Goal: Task Accomplishment & Management: Manage account settings

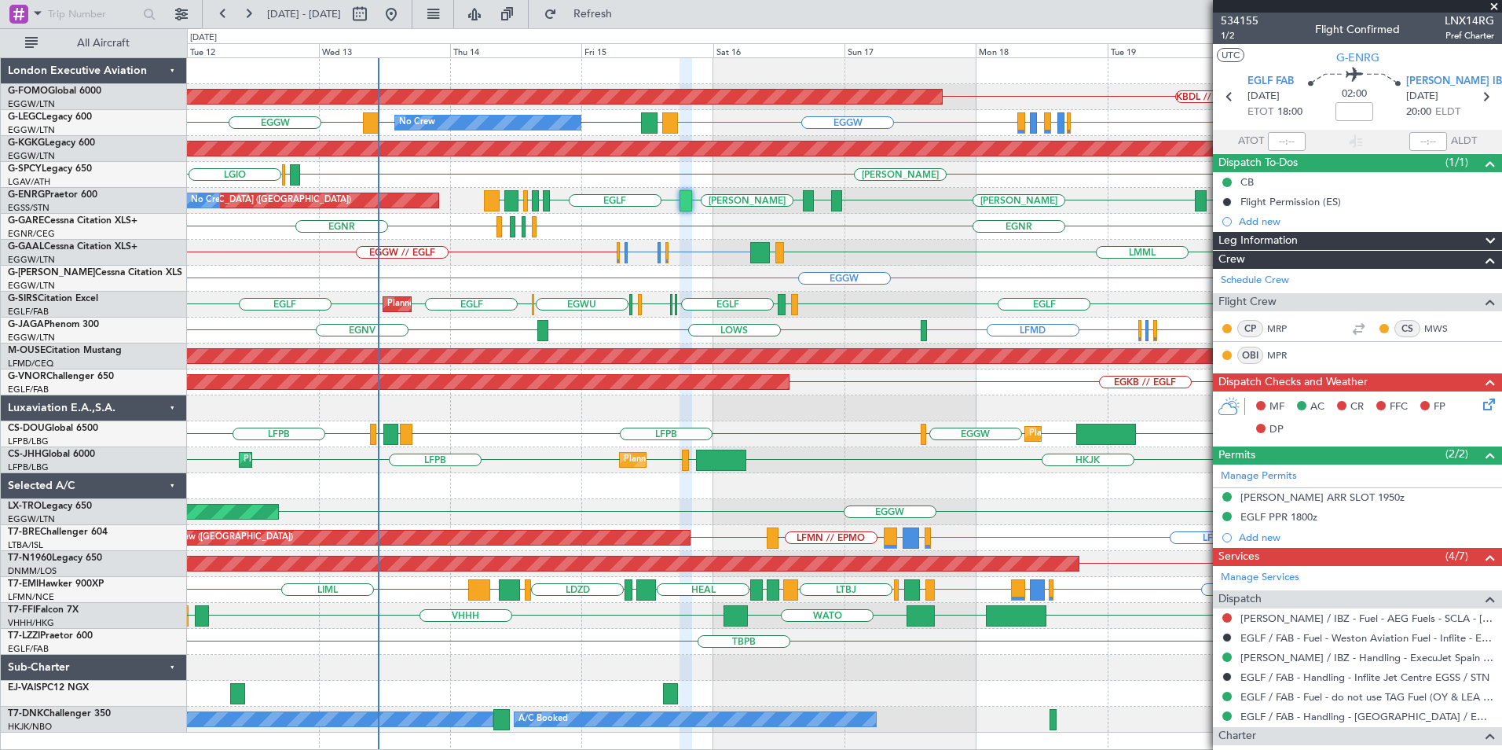
click at [658, 320] on div "KBDL // [PERSON_NAME] Planned Maint Windsor Locks ([PERSON_NAME] Intl) EGGW EGL…" at bounding box center [844, 395] width 1314 height 674
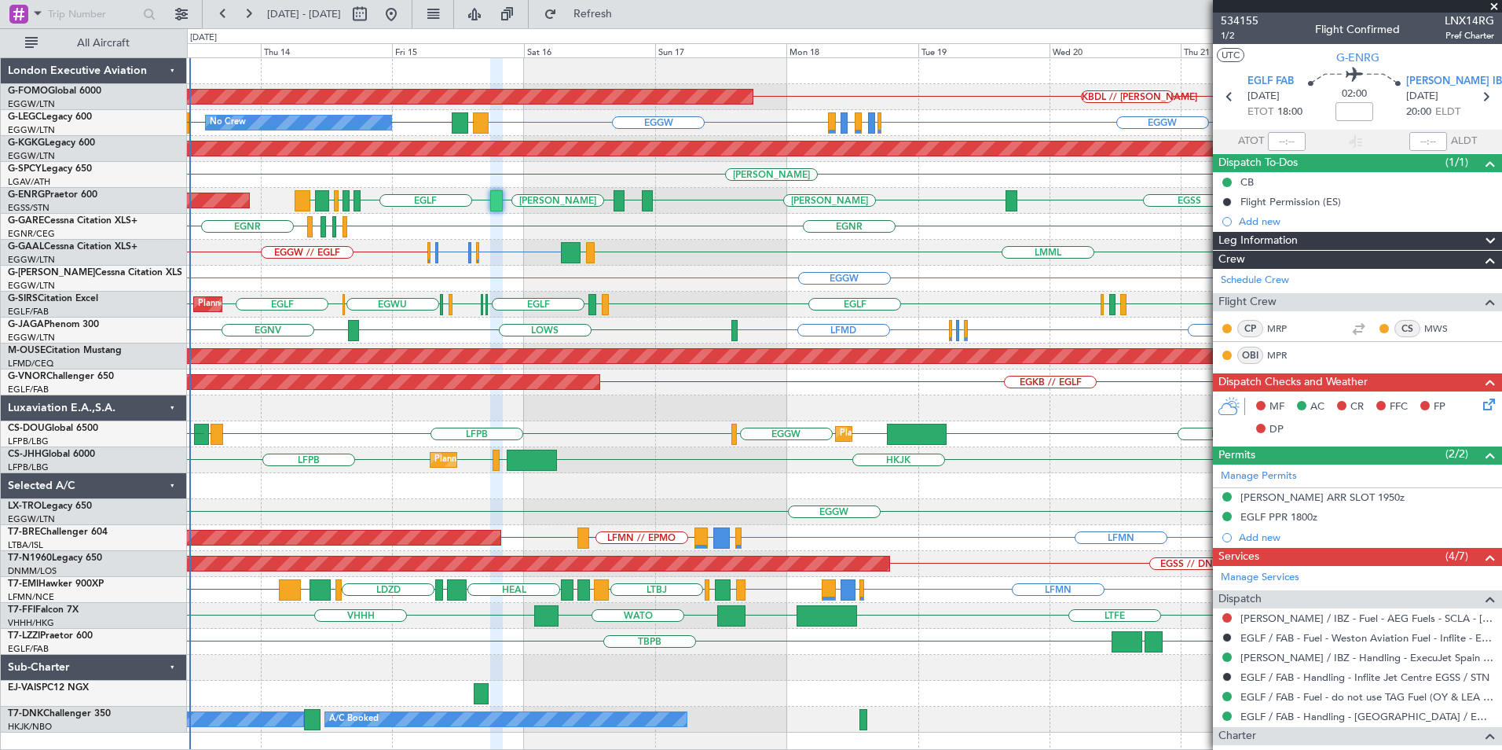
click at [522, 339] on div "KBDL // [PERSON_NAME] Planned Maint Windsor Locks ([PERSON_NAME] Intl) EGGW EGL…" at bounding box center [844, 395] width 1314 height 674
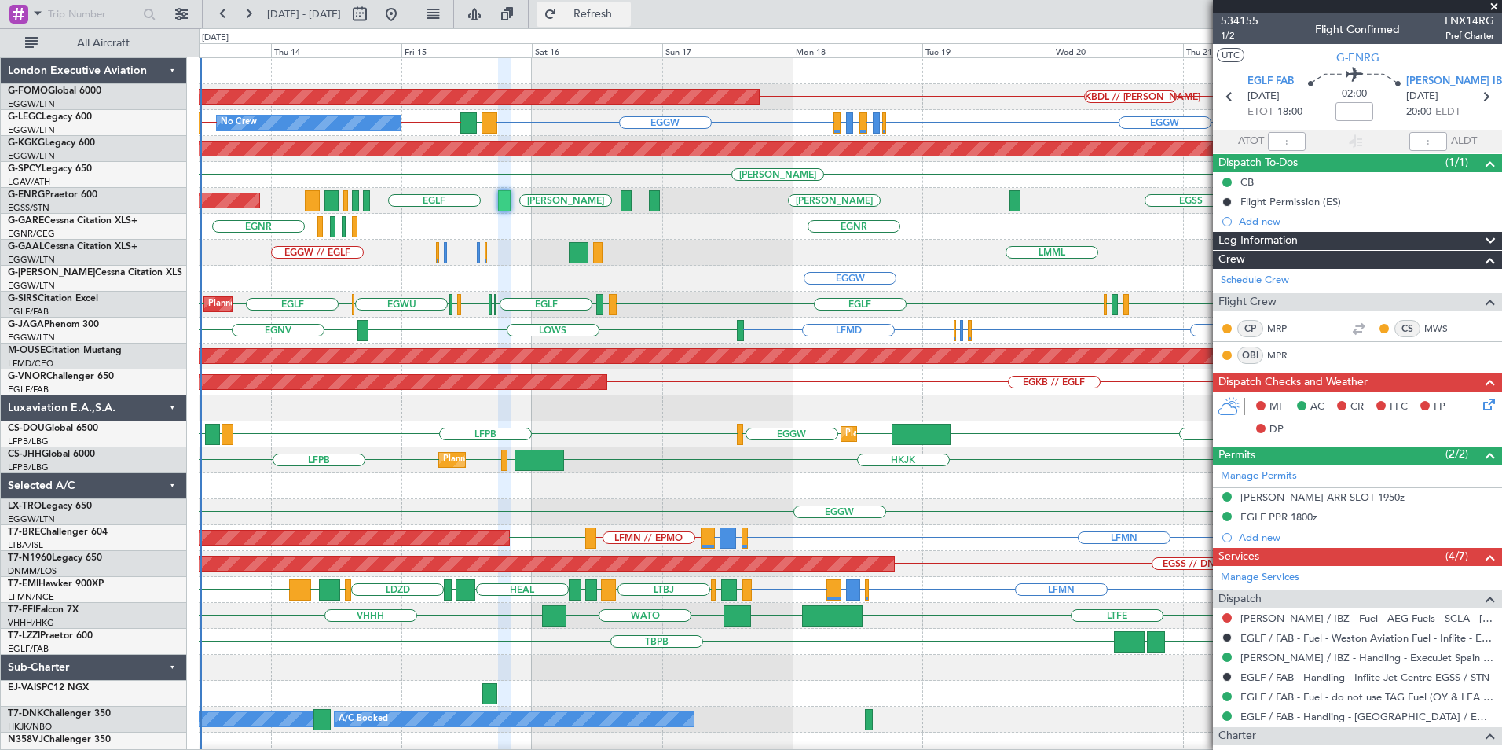
click at [626, 16] on span "Refresh" at bounding box center [593, 14] width 66 height 11
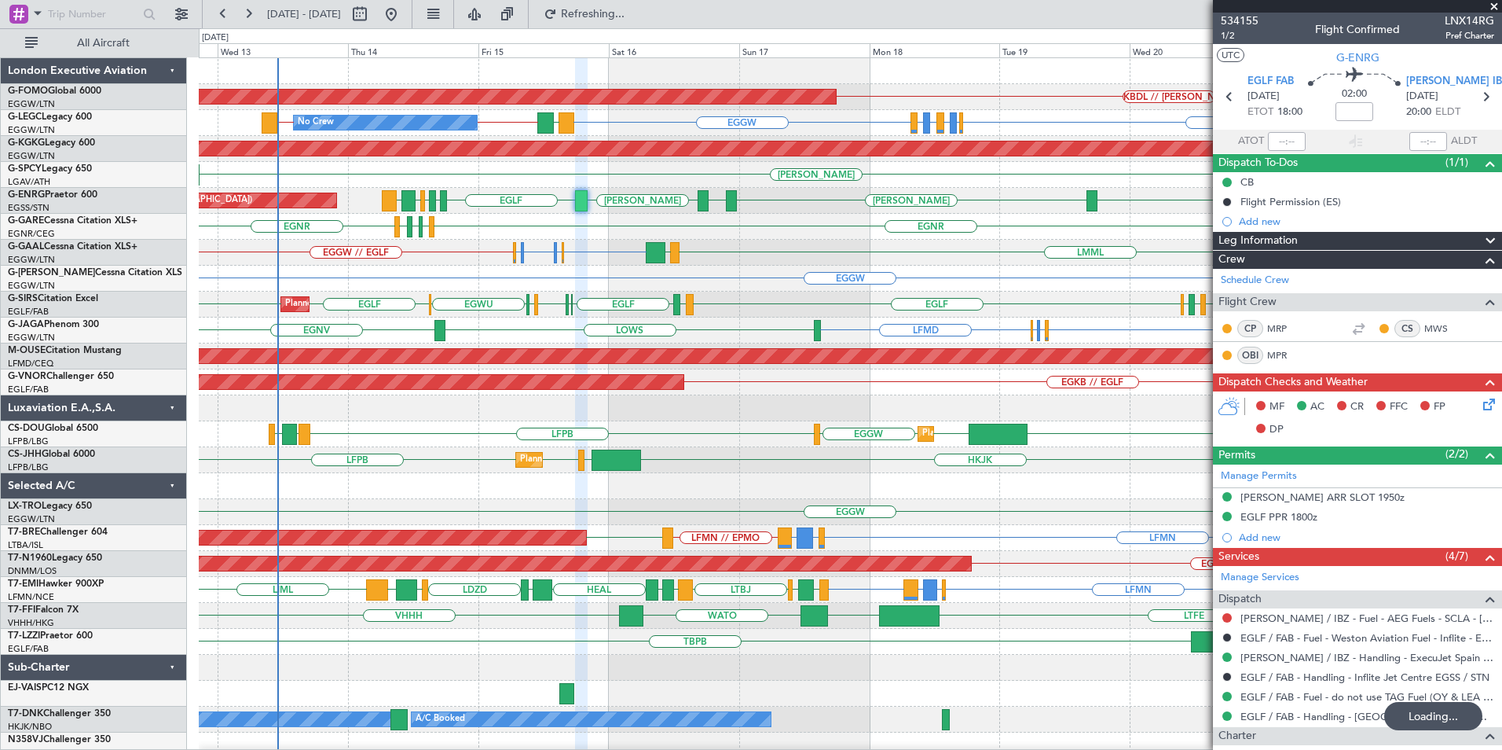
click at [657, 230] on div "KBDL // KACK Planned Maint Windsor Locks (Bradley Intl) EGGW EGLF or EGGW EGPE …" at bounding box center [850, 408] width 1303 height 700
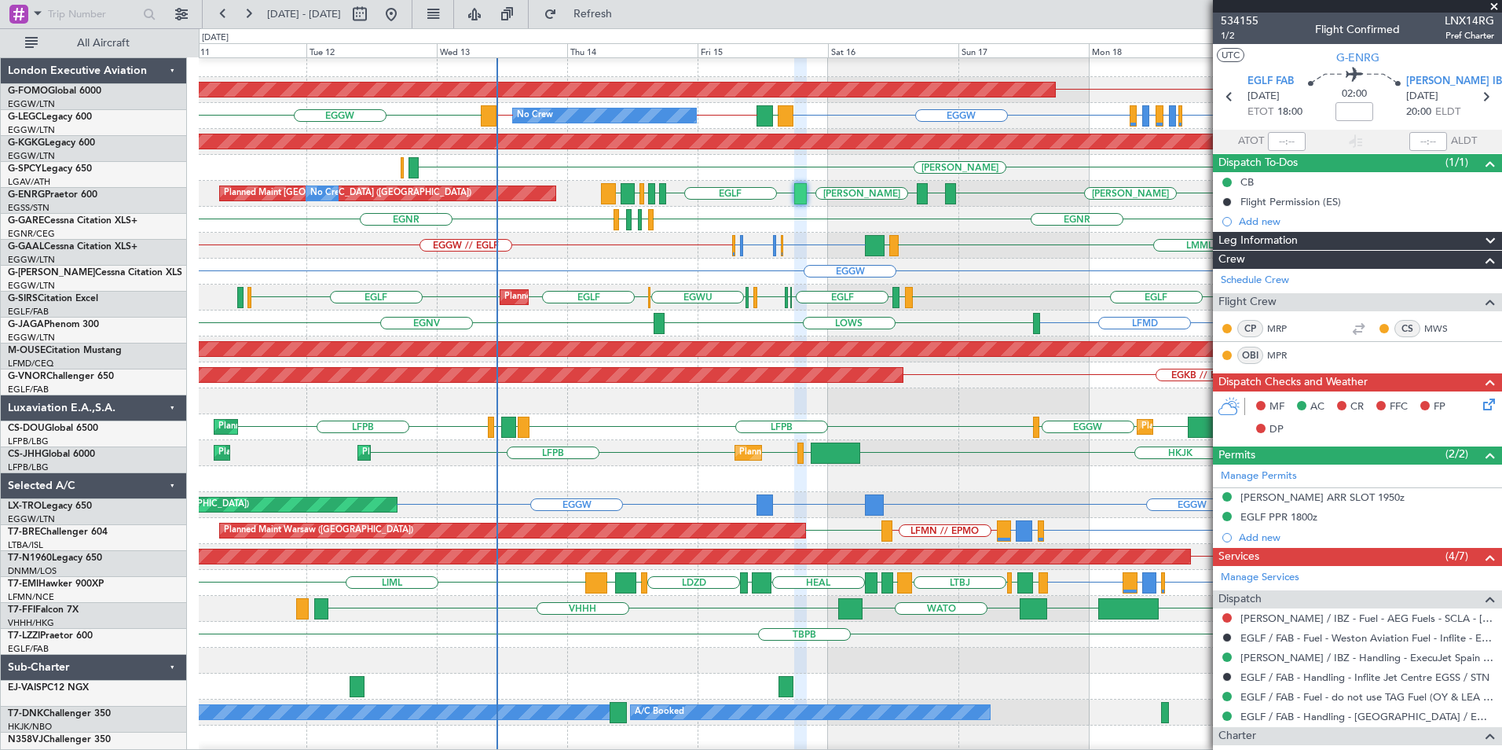
scroll to position [7, 0]
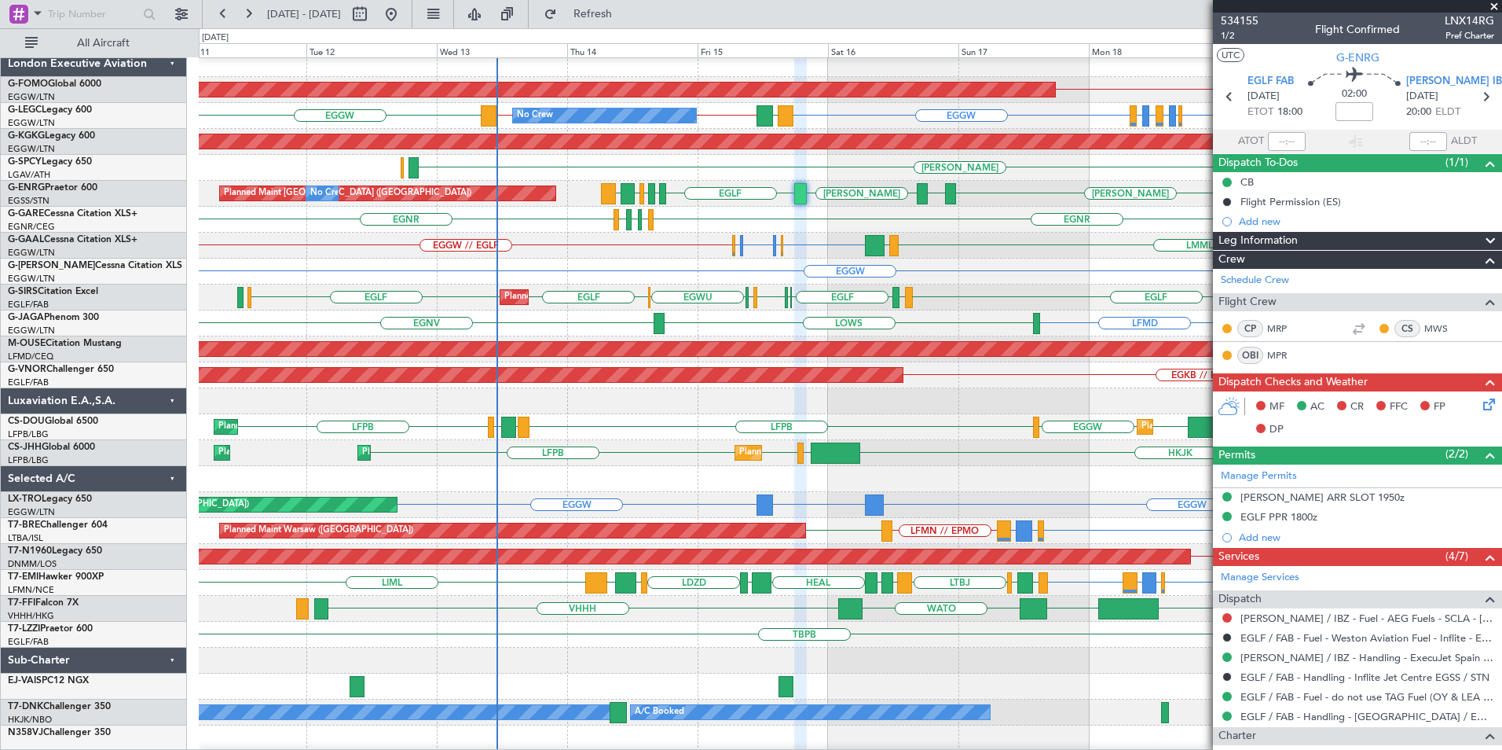
click at [798, 504] on div "EGGW EGGW LRCK or EGGW Unplanned Maint London (Luton)" at bounding box center [850, 505] width 1303 height 26
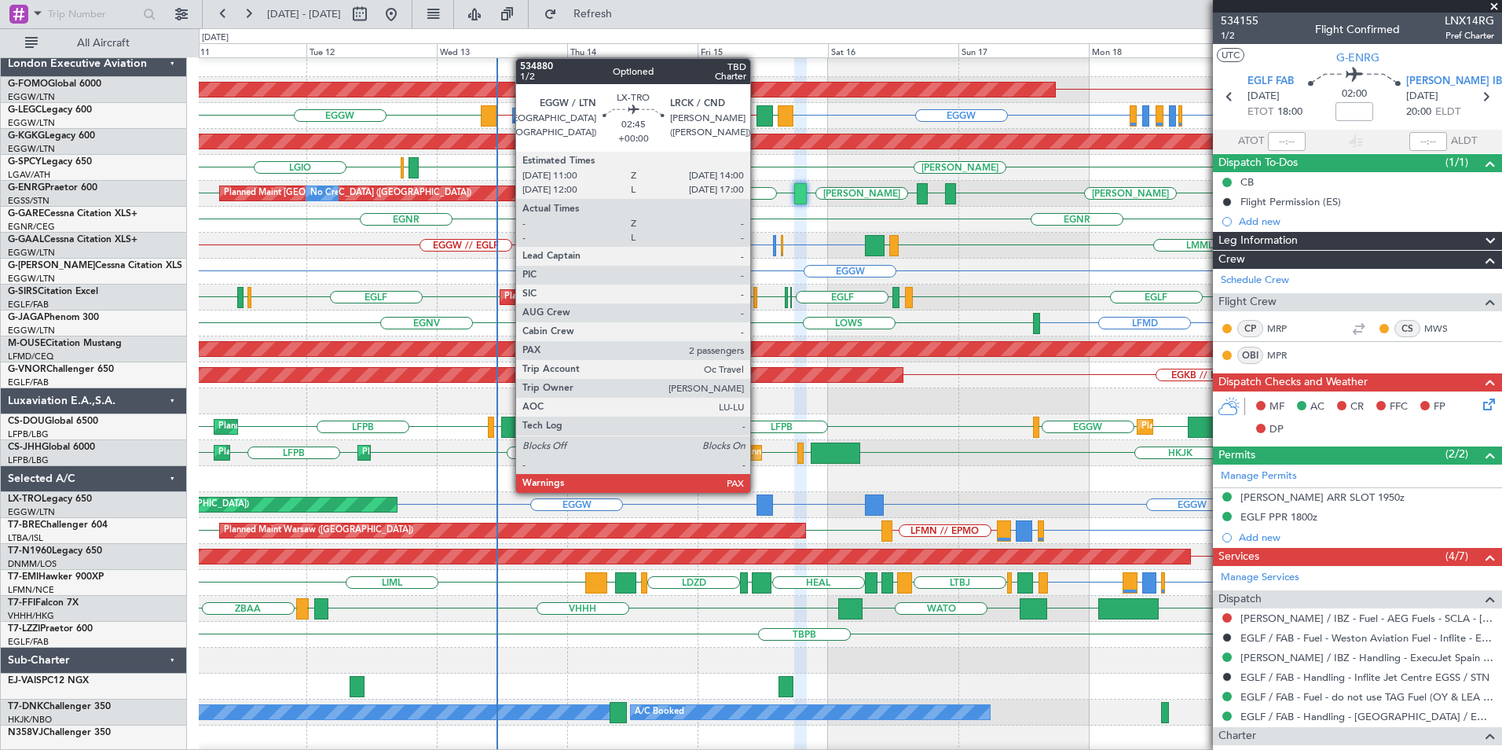
scroll to position [0, 0]
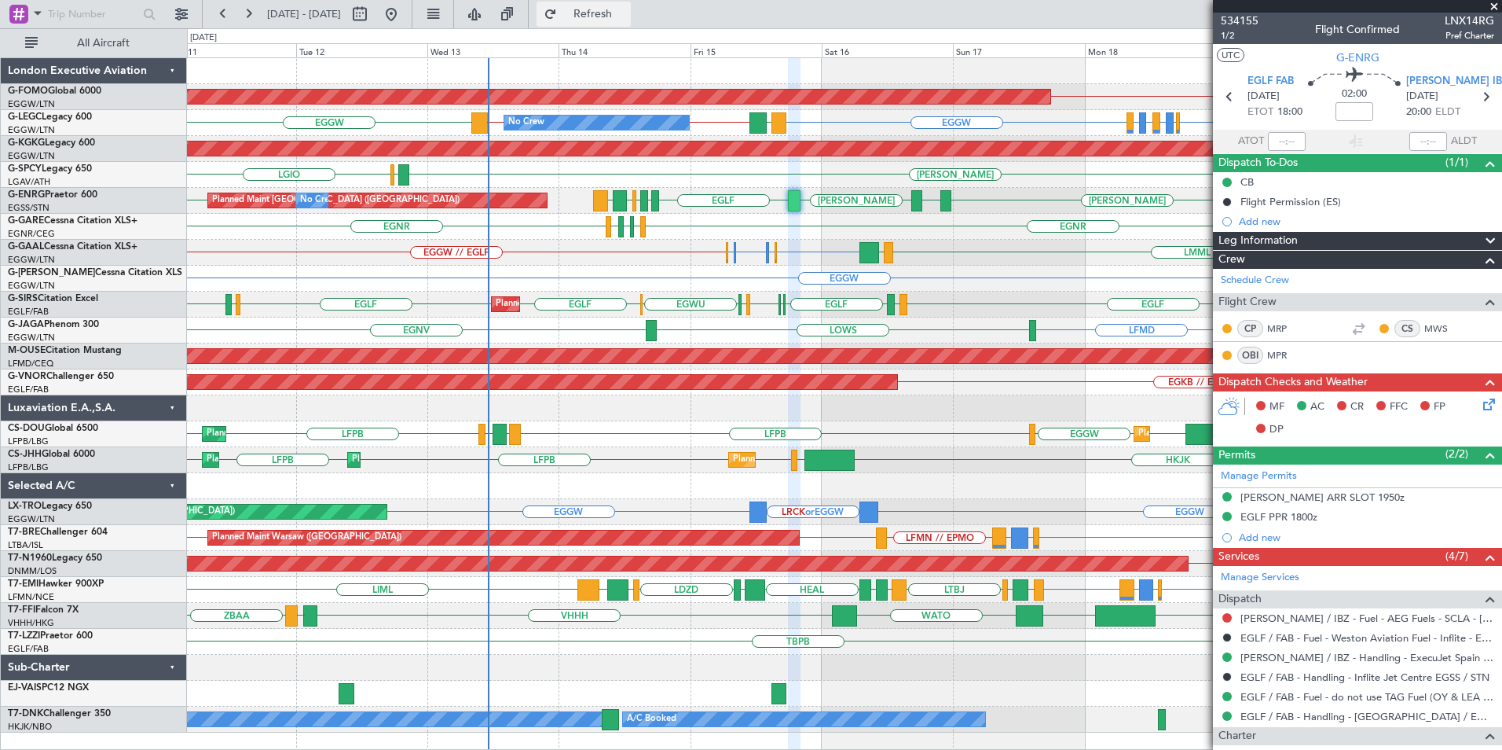
click at [605, 12] on button "Refresh" at bounding box center [584, 14] width 94 height 25
click at [404, 20] on button at bounding box center [391, 14] width 25 height 25
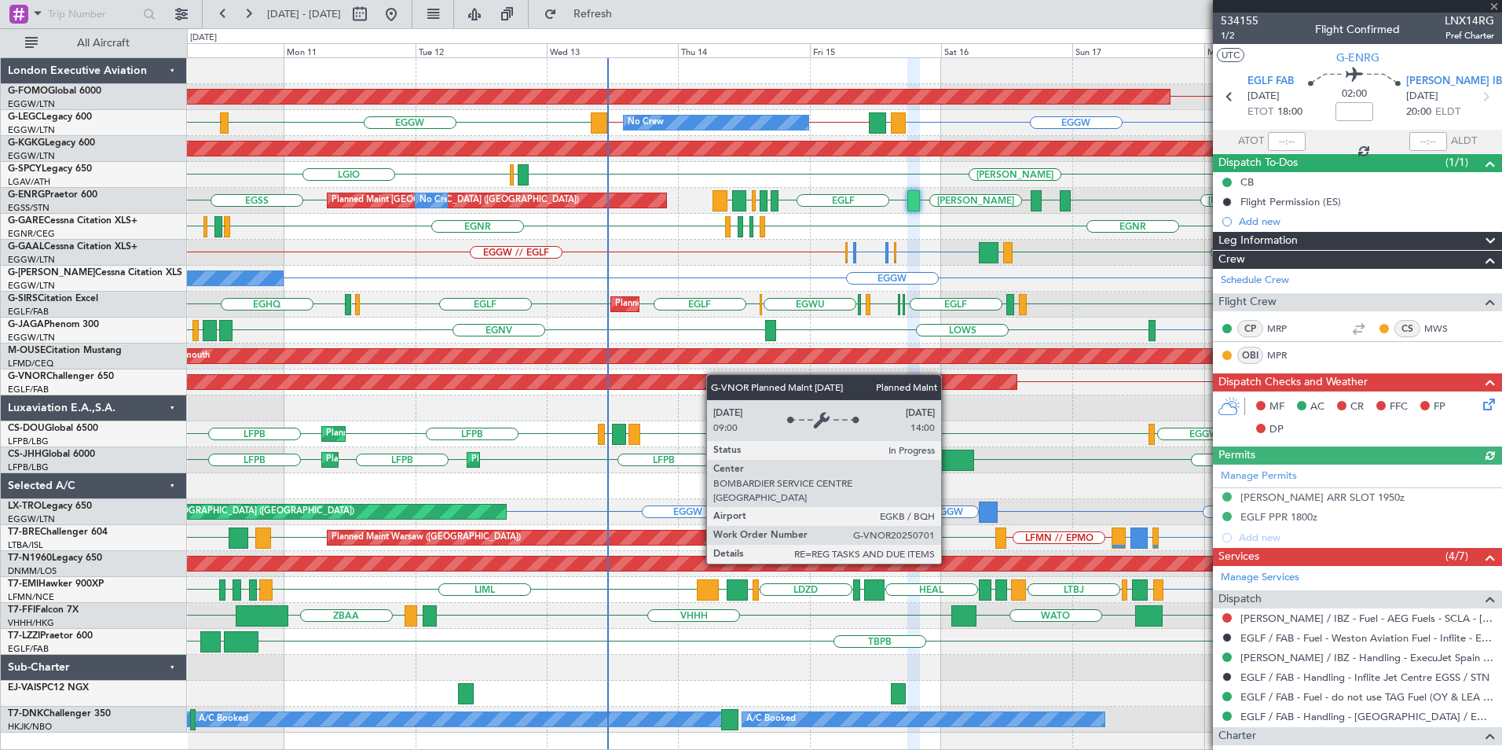
click at [675, 391] on div "KBDL // KACK Planned Maint Windsor Locks (Bradley Intl) EGPE or EGGW EGGW LDDU …" at bounding box center [844, 395] width 1314 height 674
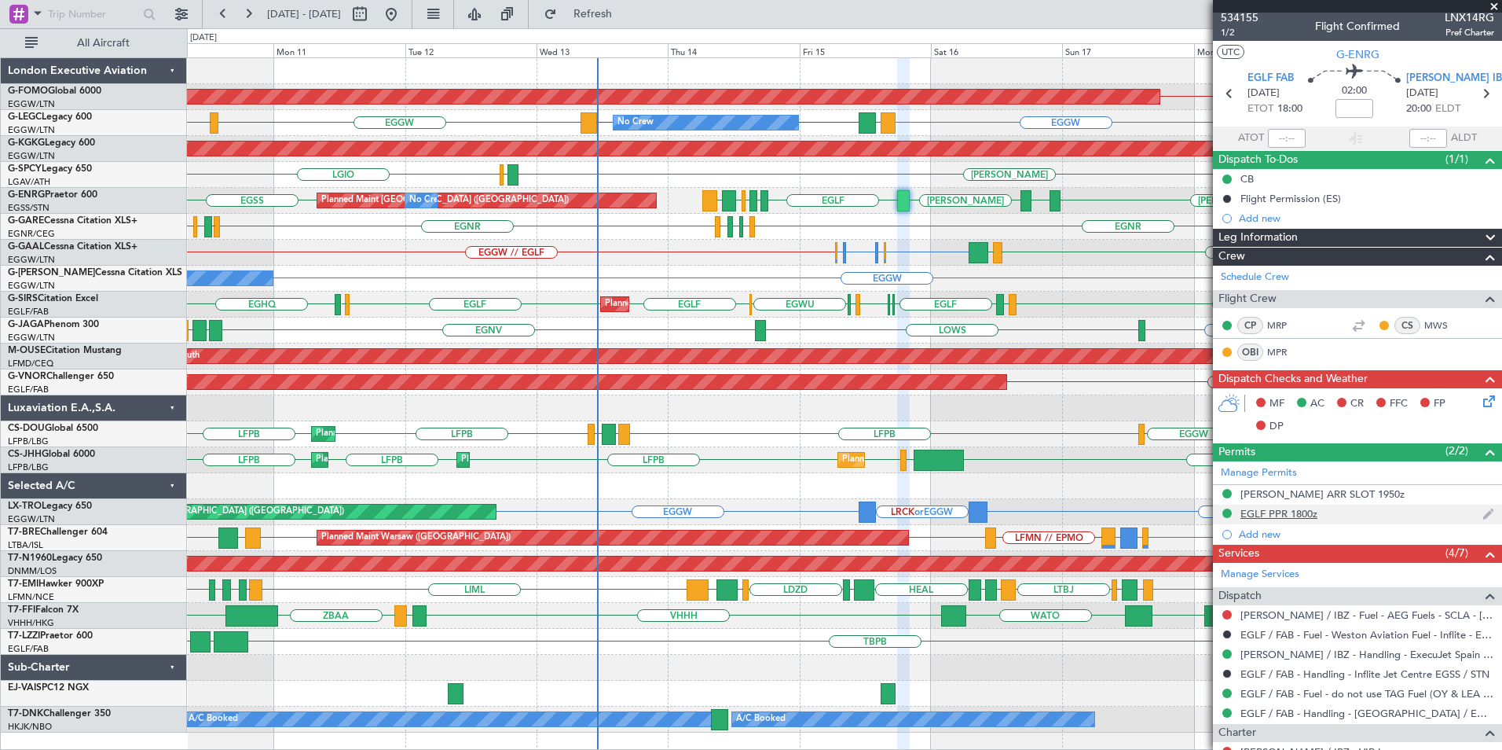
scroll to position [196, 0]
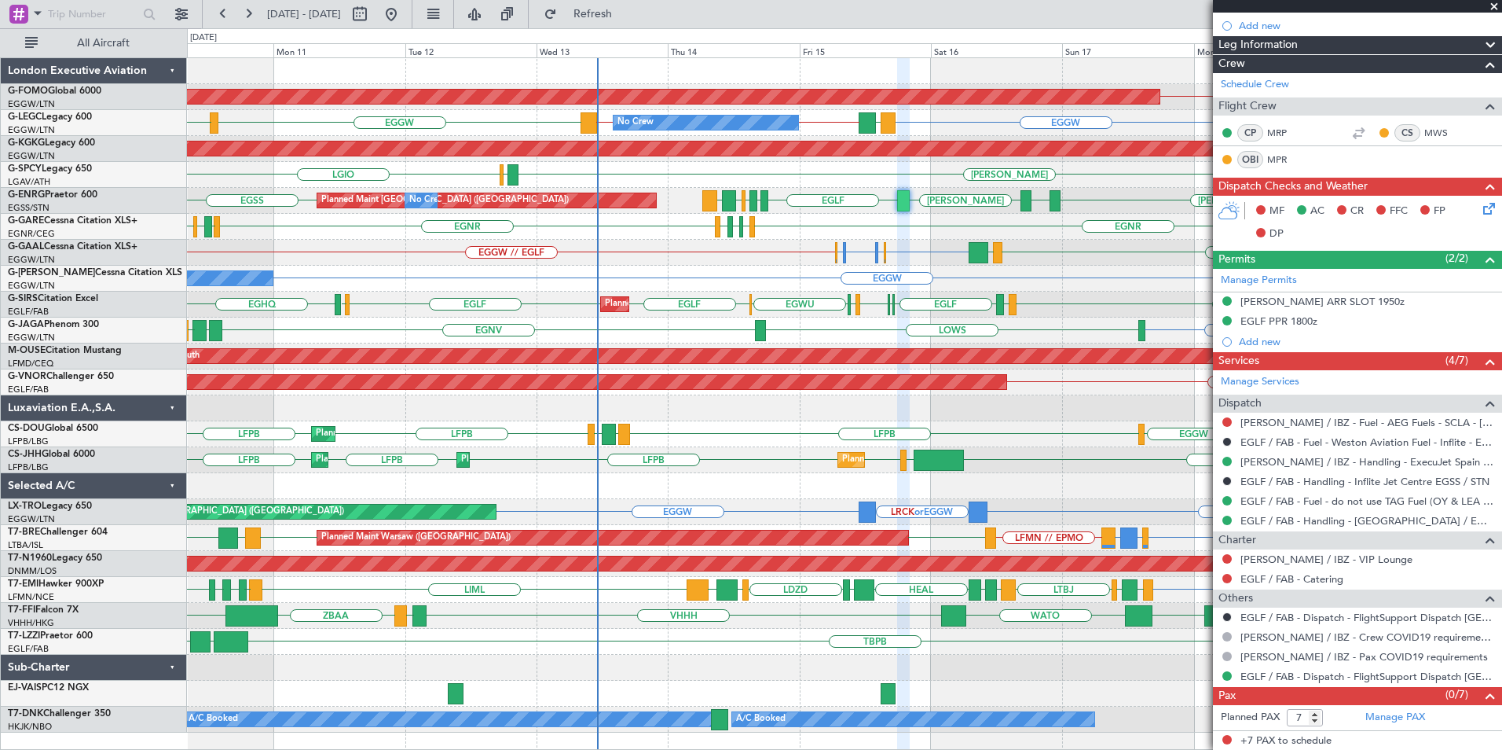
click at [1494, 9] on span at bounding box center [1495, 7] width 16 height 14
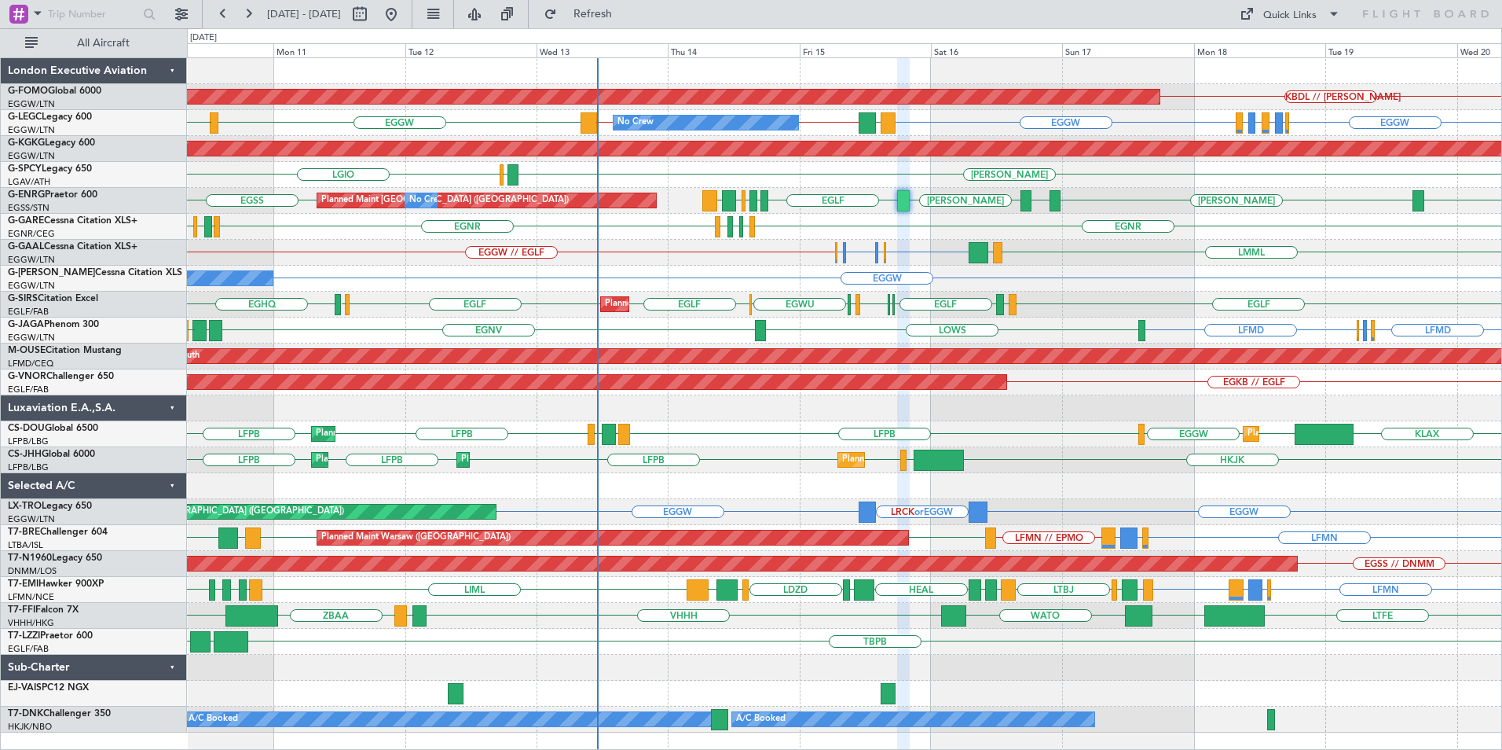
type input "0"
click at [626, 18] on span "Refresh" at bounding box center [593, 14] width 66 height 11
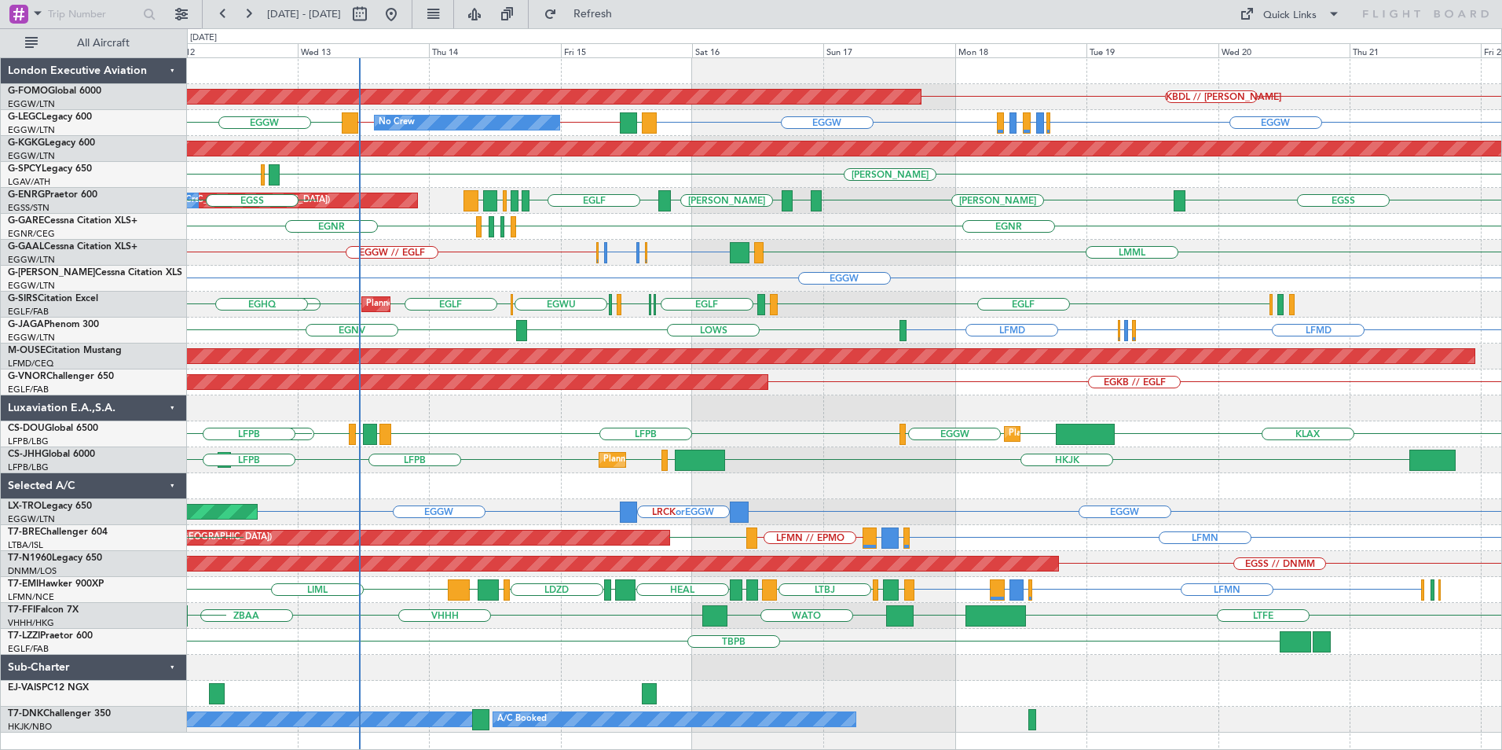
click at [596, 471] on div "Planned Maint Windsor Locks (Bradley Intl) KBDL // KACK No Crew EGGW EGLF or EG…" at bounding box center [844, 395] width 1314 height 674
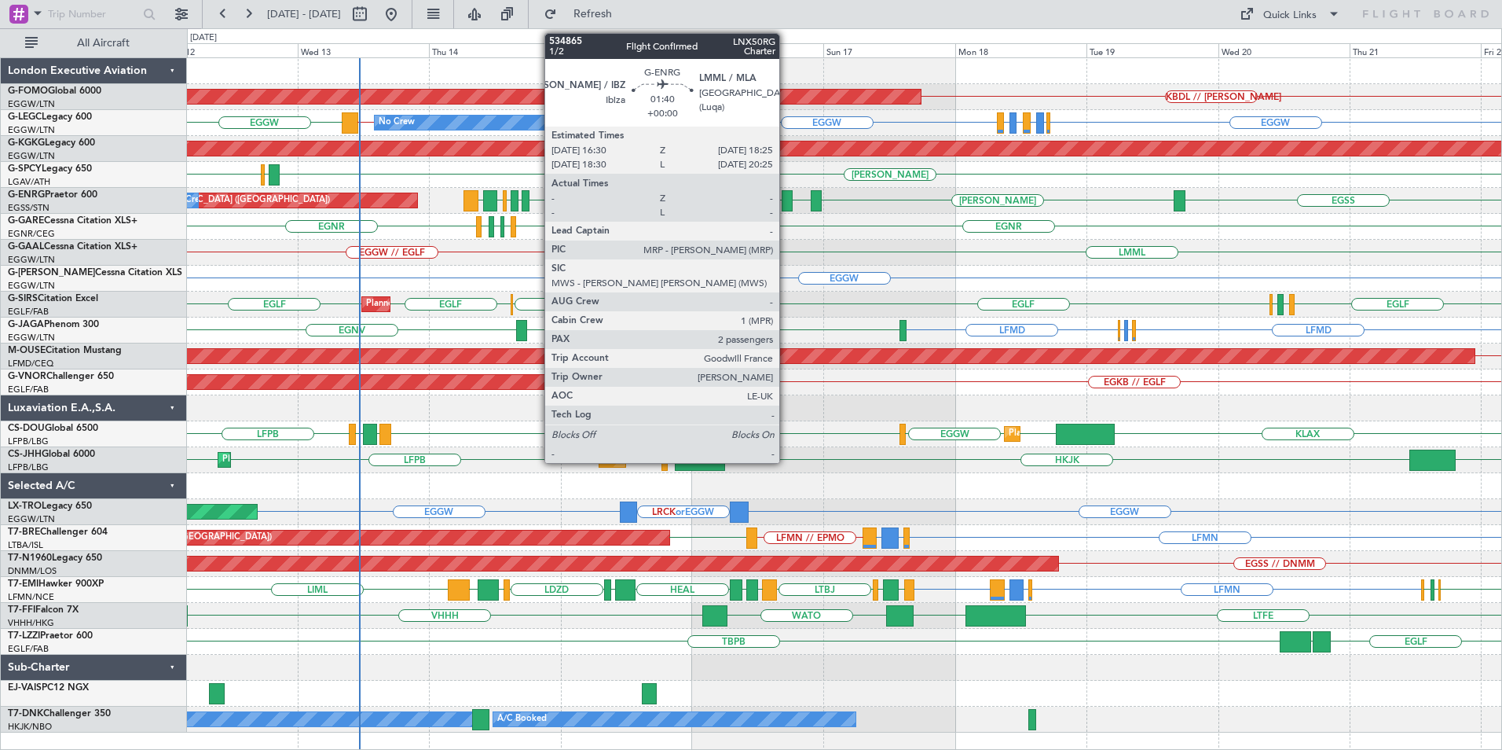
click at [786, 207] on div at bounding box center [787, 200] width 11 height 21
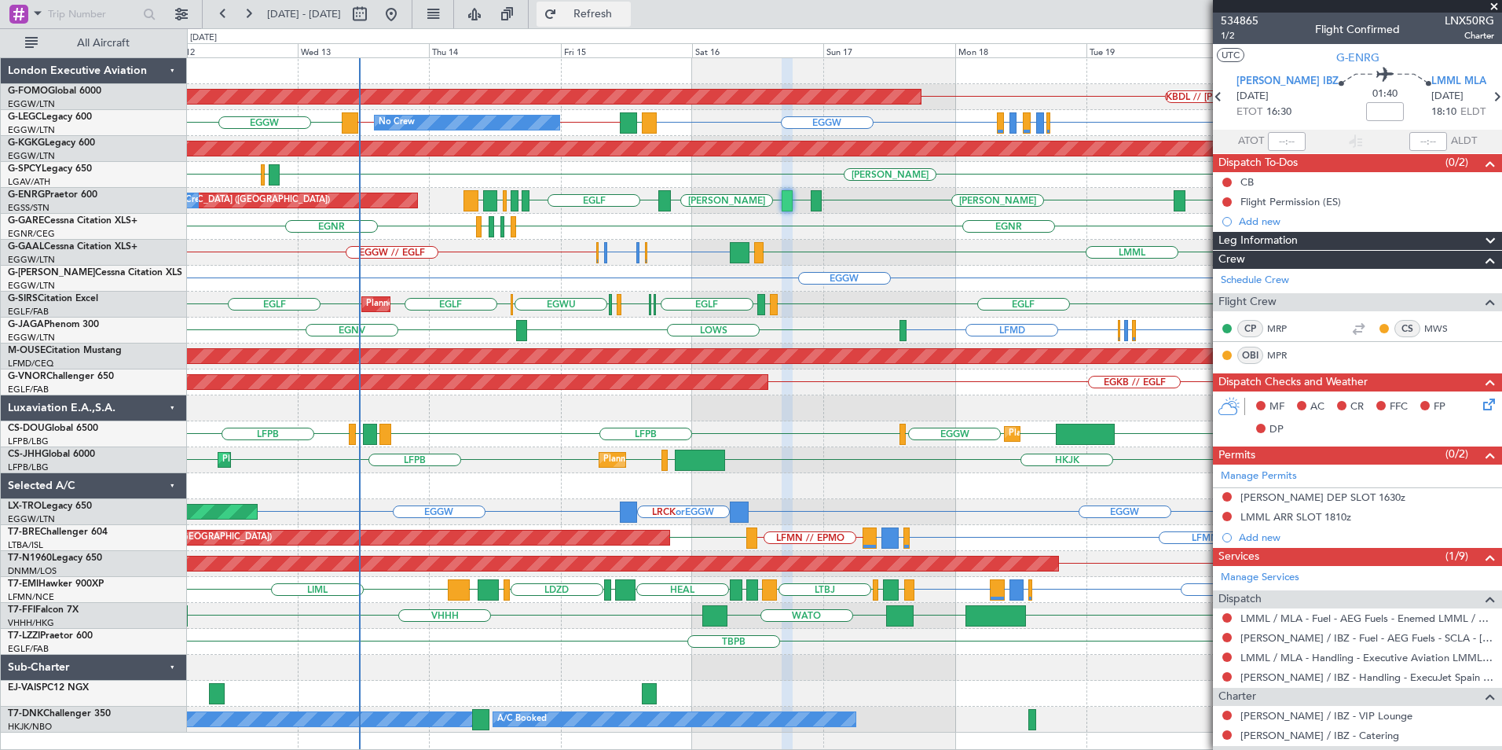
click at [626, 15] on span "Refresh" at bounding box center [593, 14] width 66 height 11
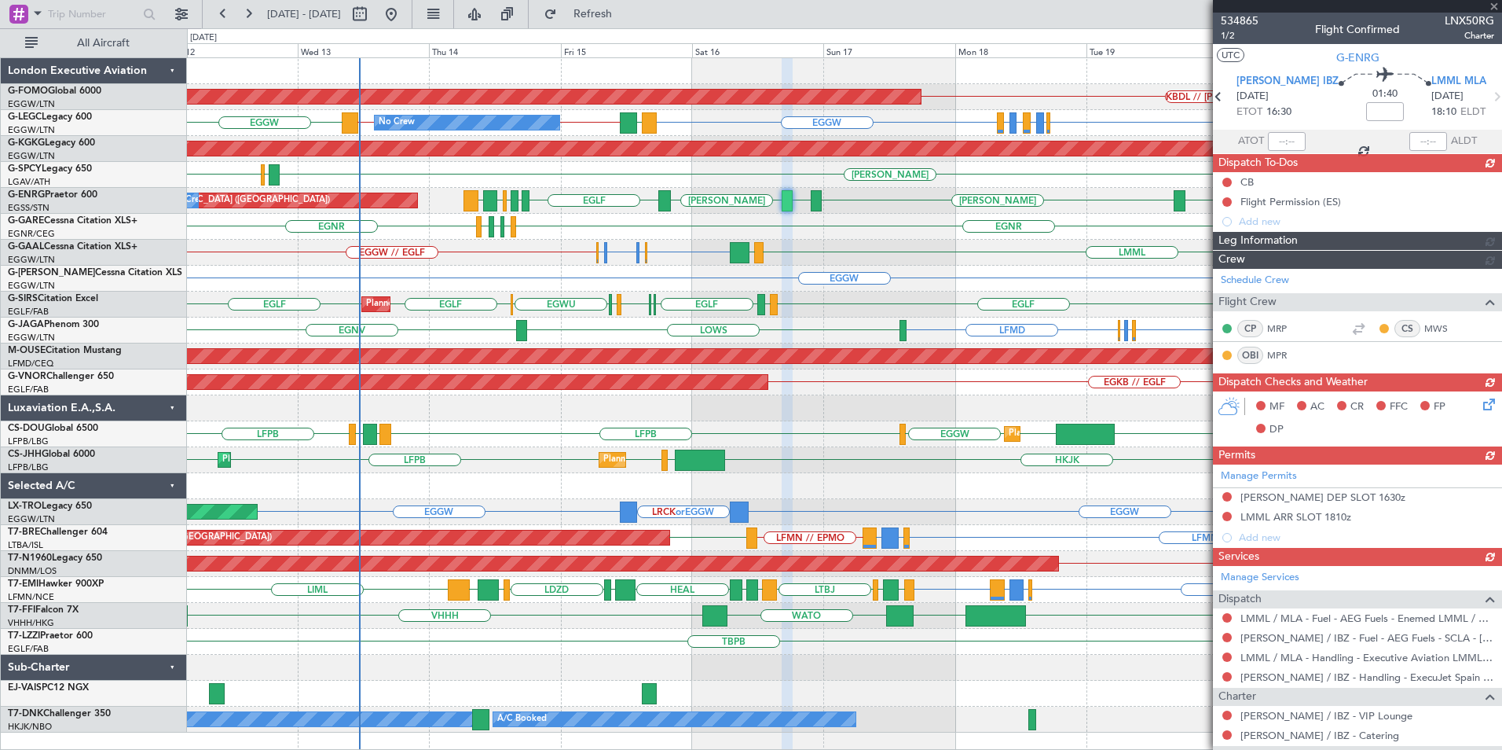
click at [691, 323] on div "KBDL // KACK Planned Maint Windsor Locks (Bradley Intl) EGGW EGLF or EGGW EGPE …" at bounding box center [844, 395] width 1314 height 674
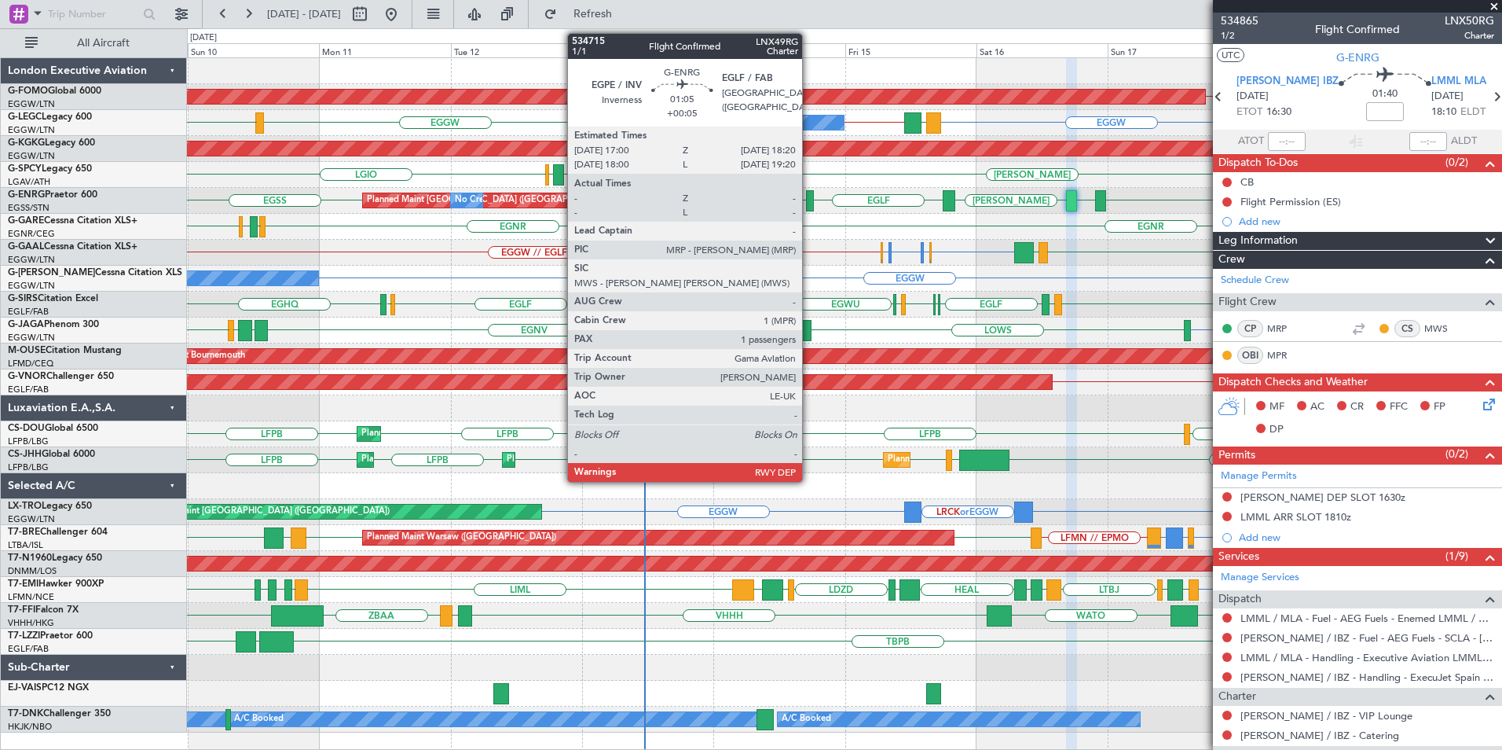
click at [809, 206] on div at bounding box center [810, 200] width 8 height 21
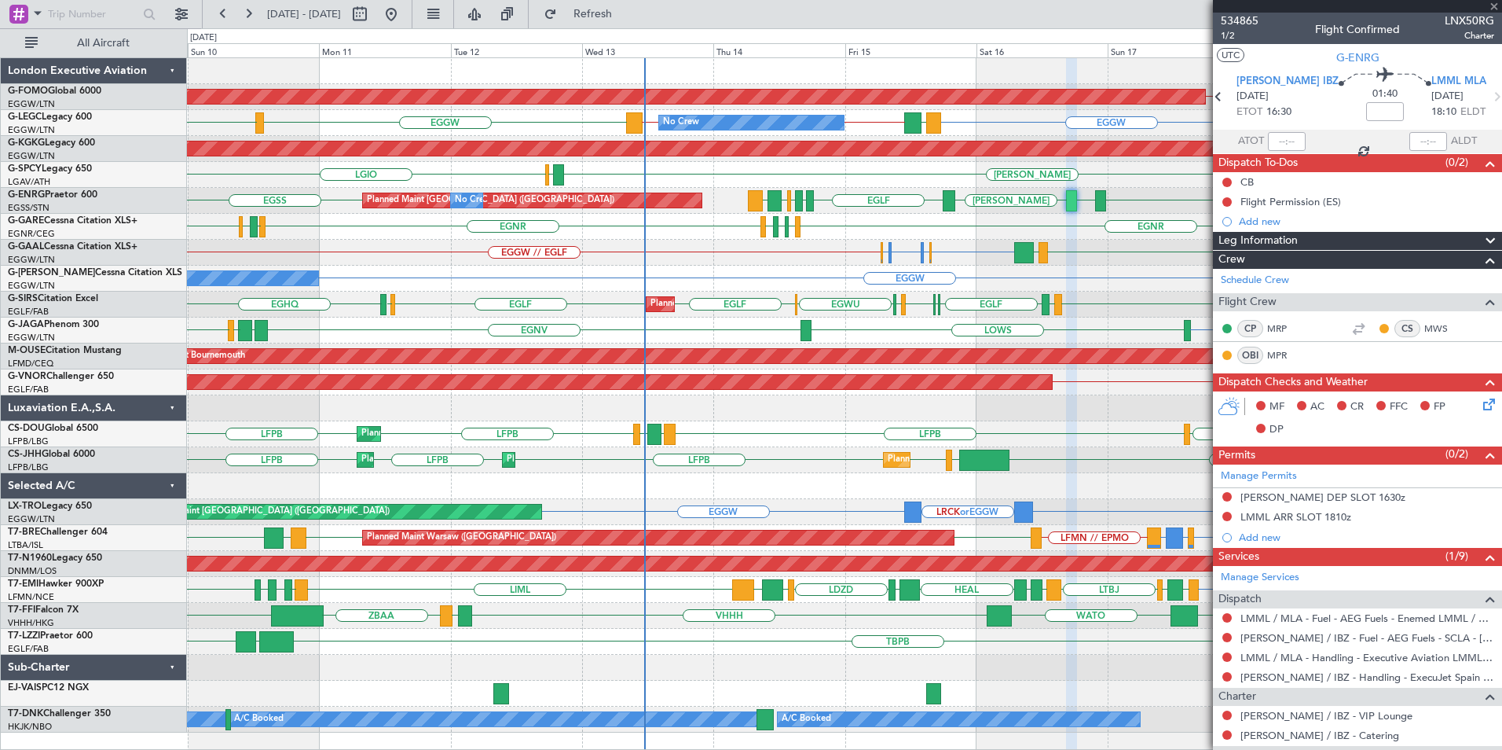
type input "+00:05"
type input "1"
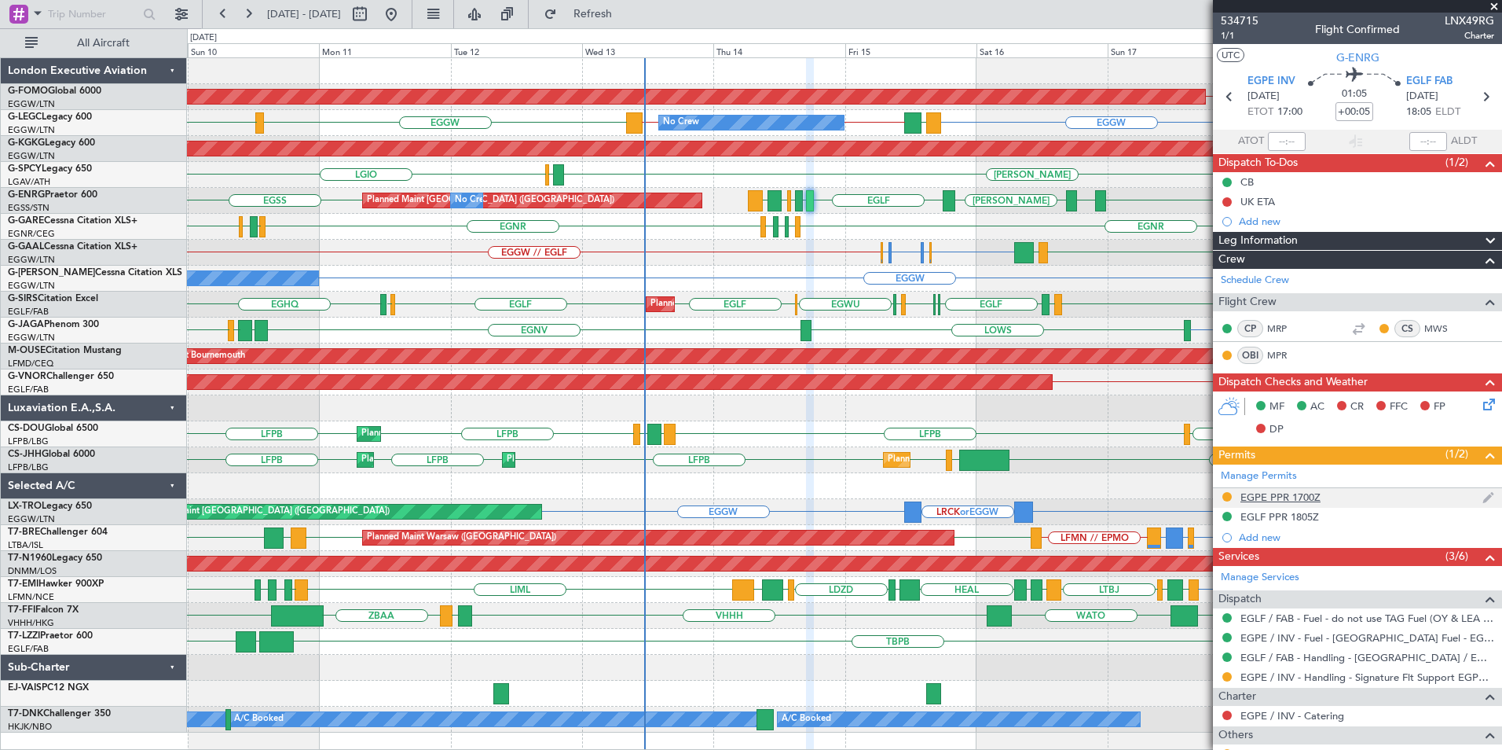
scroll to position [152, 0]
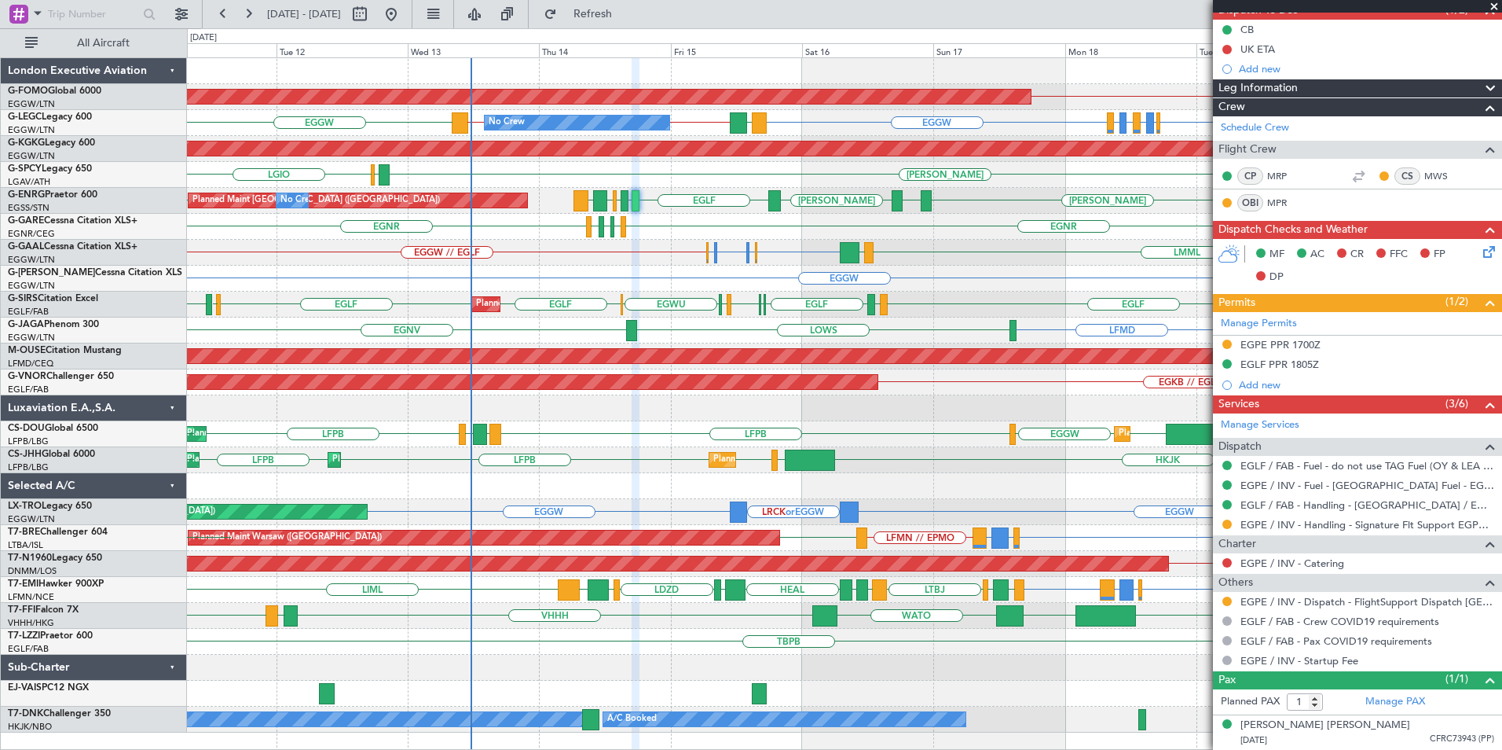
click at [926, 295] on div "KBDL // KACK Planned Maint Windsor Locks (Bradley Intl) EGGW EGLF or EGGW EGPE …" at bounding box center [844, 395] width 1314 height 674
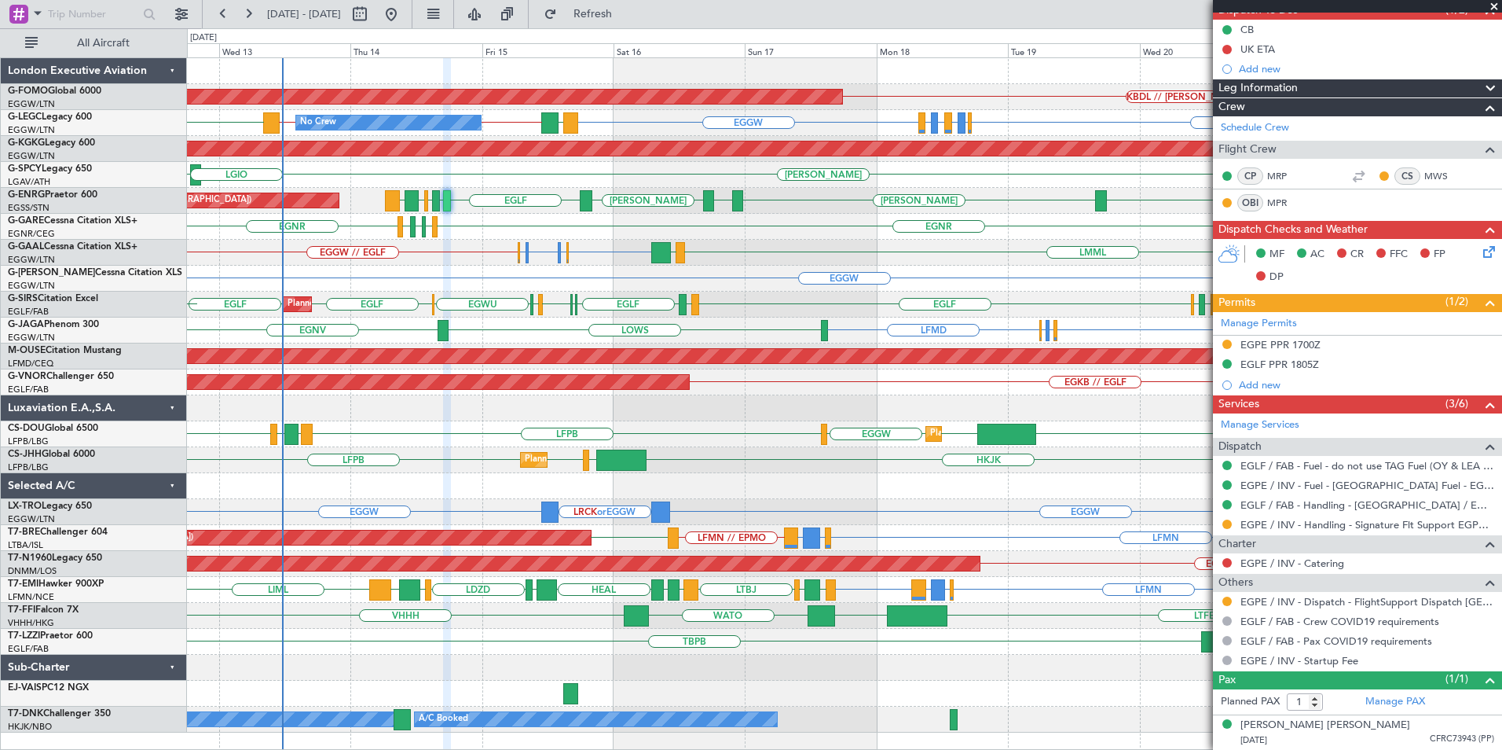
click at [655, 391] on div "Planned Maint Windsor Locks (Bradley Intl) KBDL // KACK No Crew EGGW EGLF or EG…" at bounding box center [844, 395] width 1314 height 674
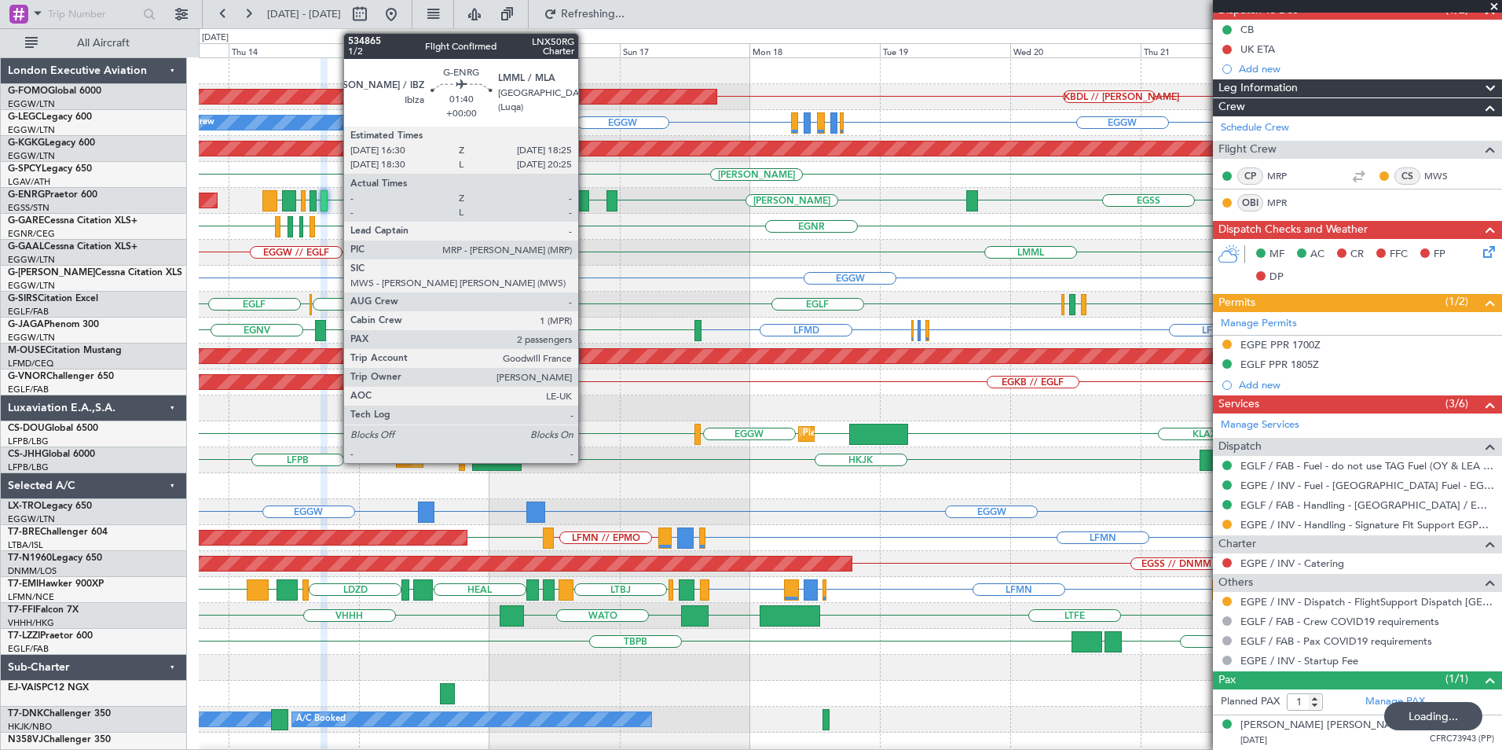
click at [585, 203] on div at bounding box center [583, 200] width 11 height 21
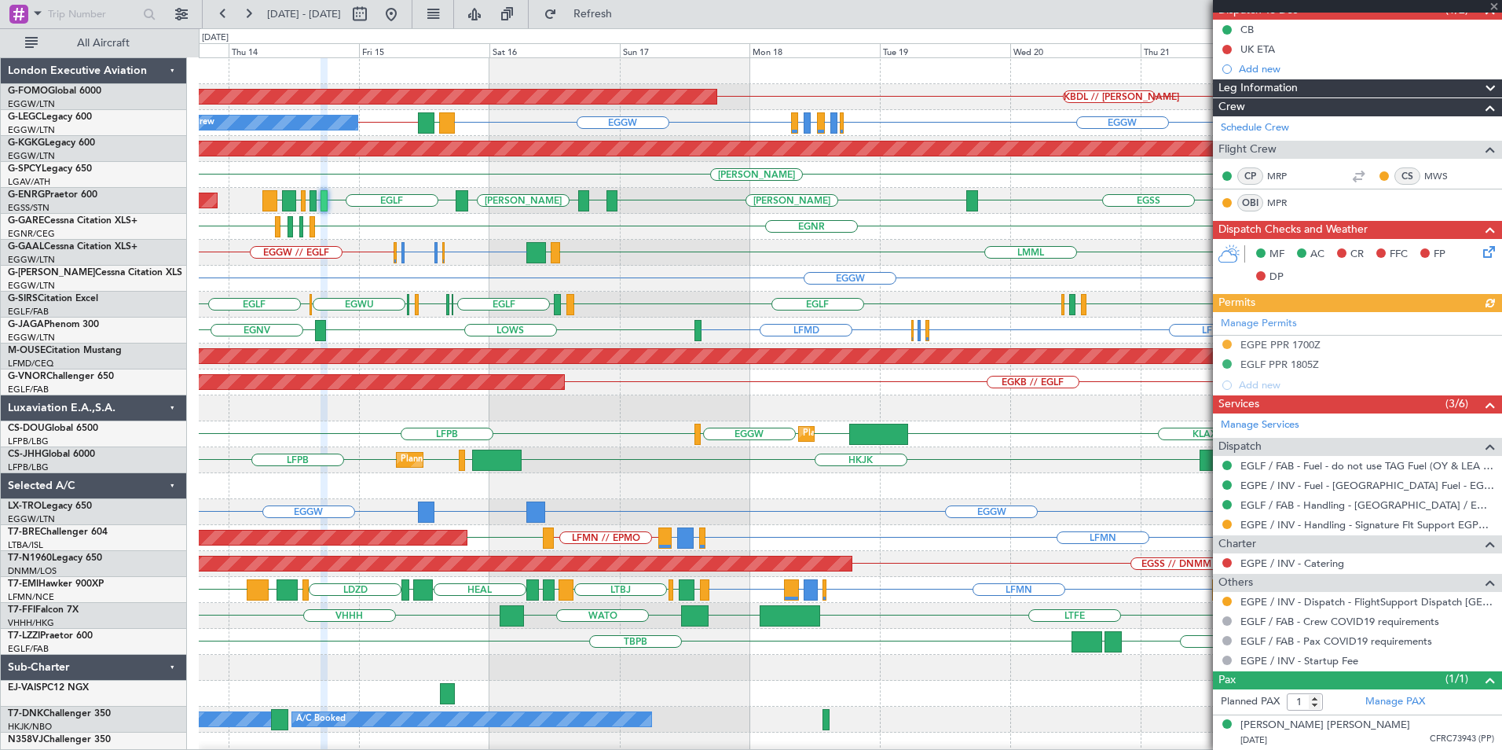
type input "2"
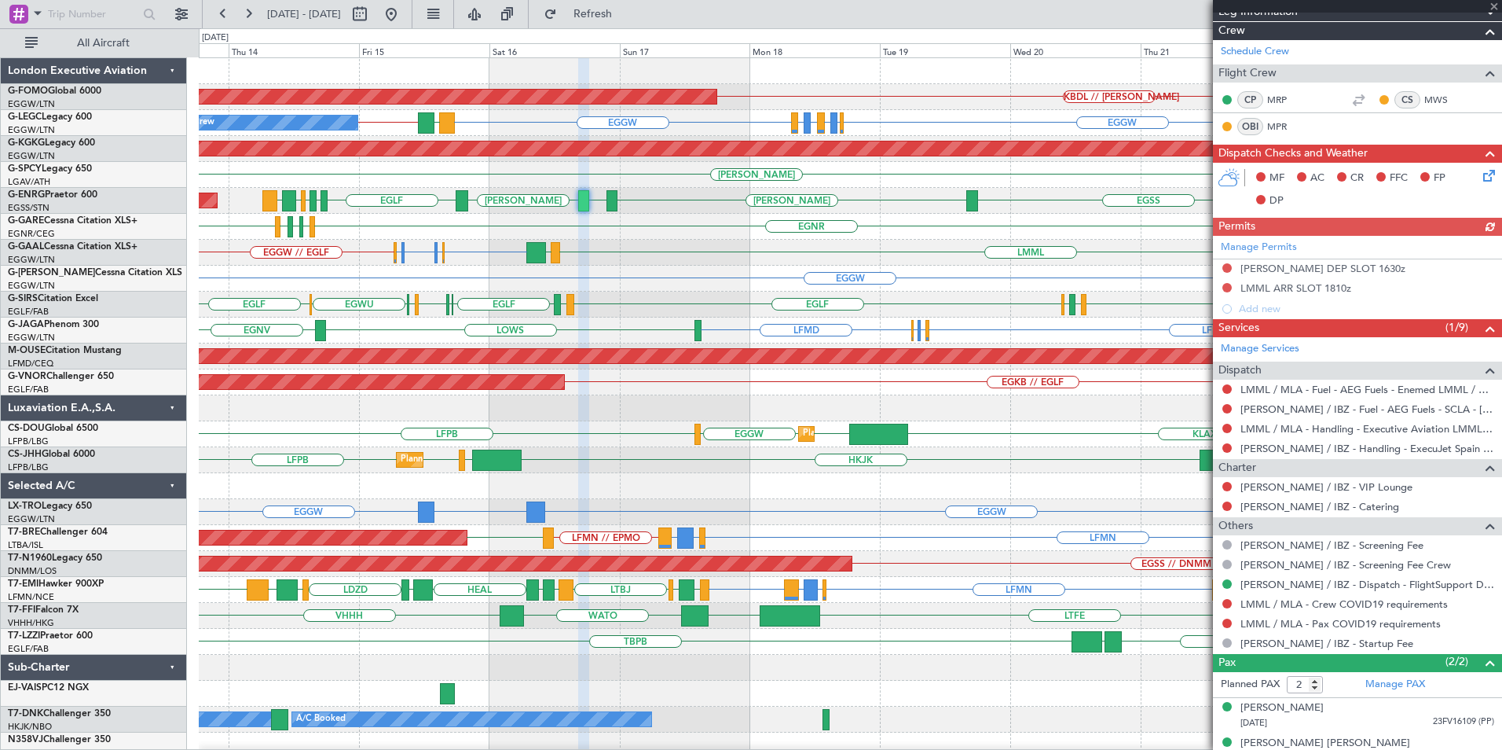
scroll to position [247, 0]
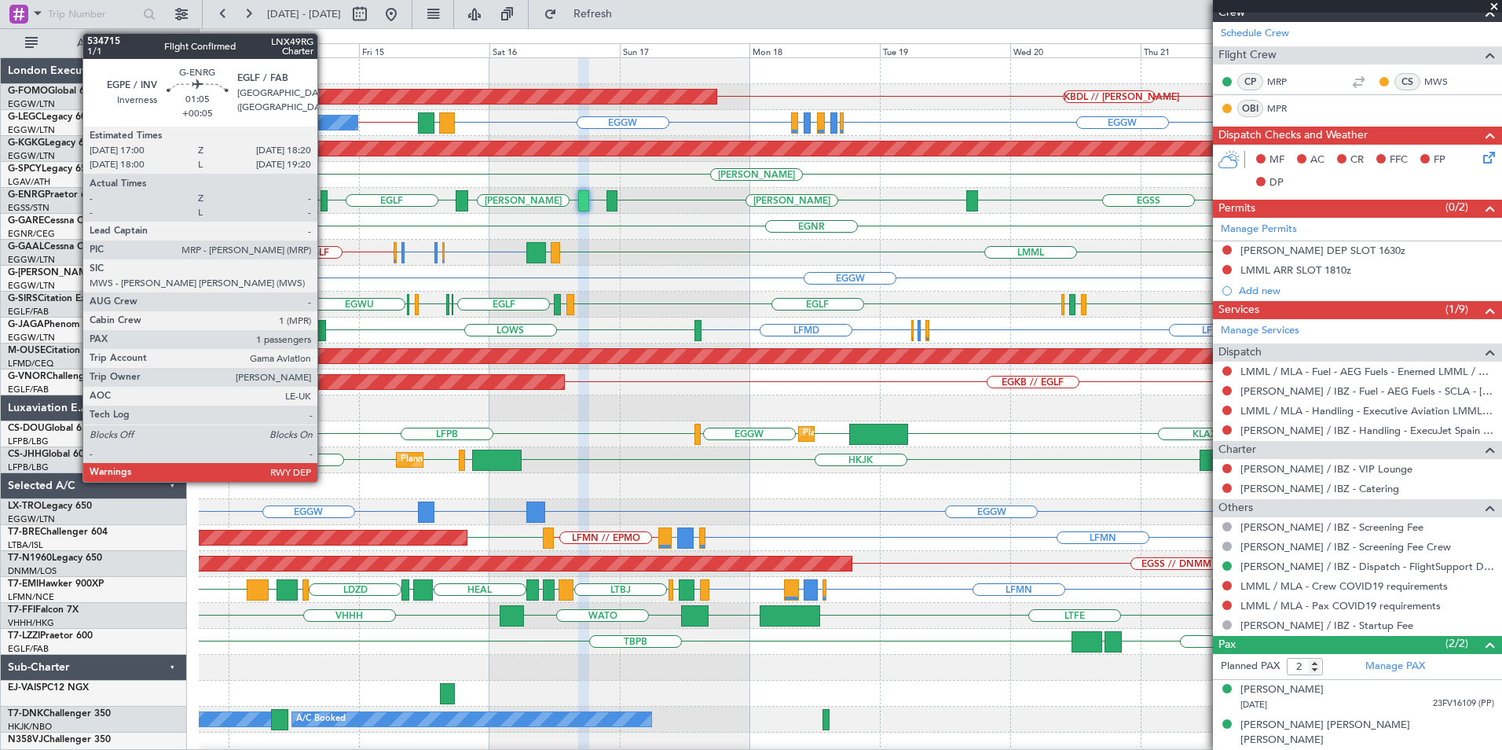
click at [324, 201] on div at bounding box center [325, 200] width 8 height 21
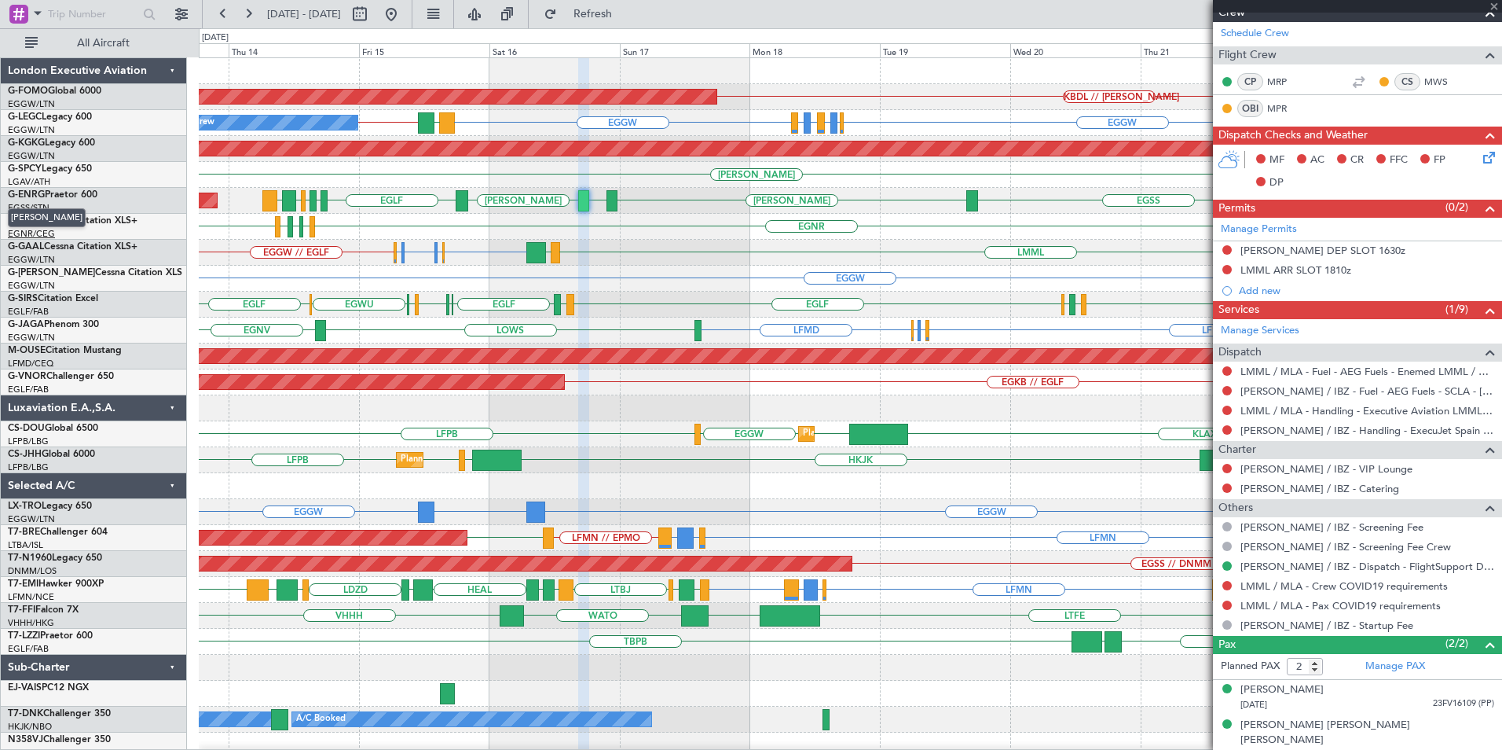
type input "+00:05"
type input "1"
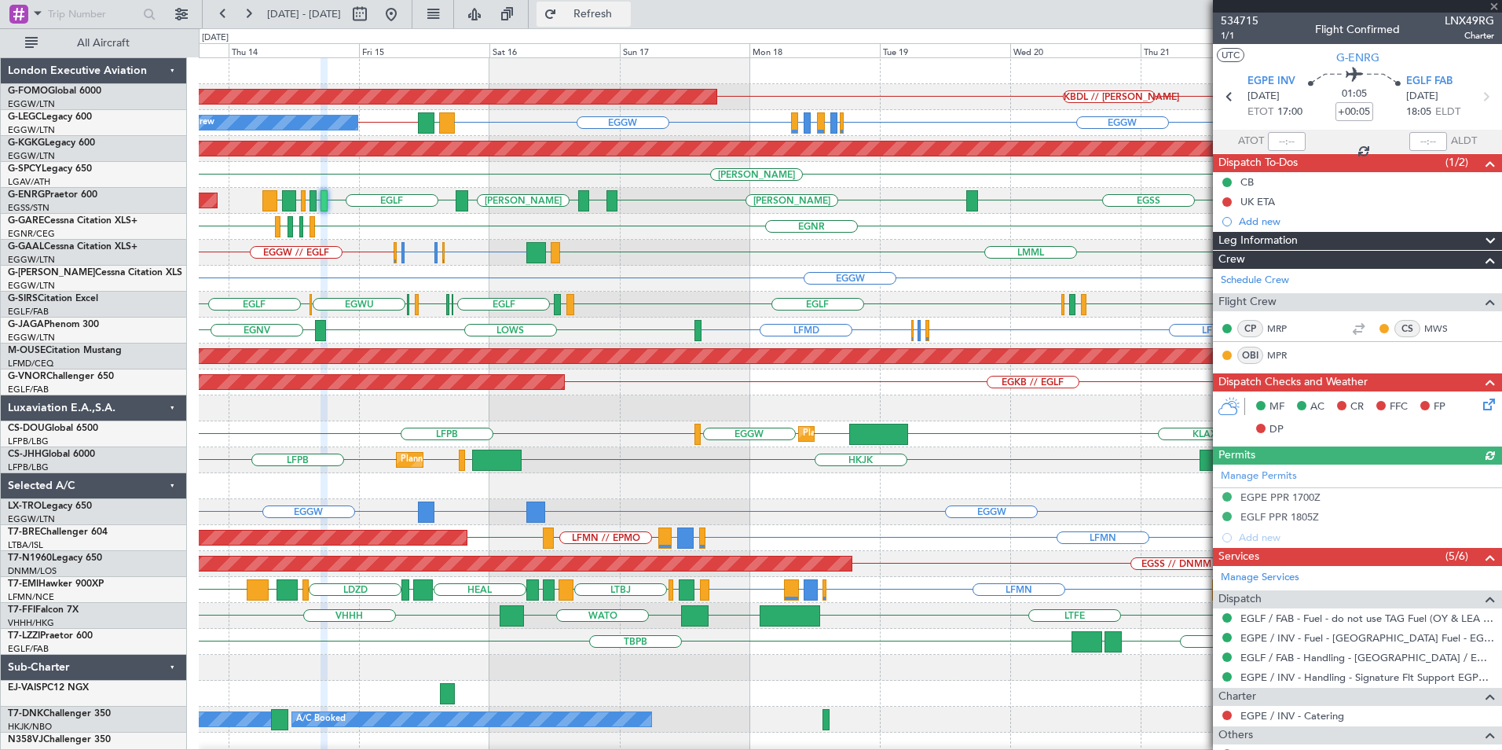
drag, startPoint x: 605, startPoint y: 7, endPoint x: 615, endPoint y: 8, distance: 10.2
click at [607, 7] on button "Refresh" at bounding box center [584, 14] width 94 height 25
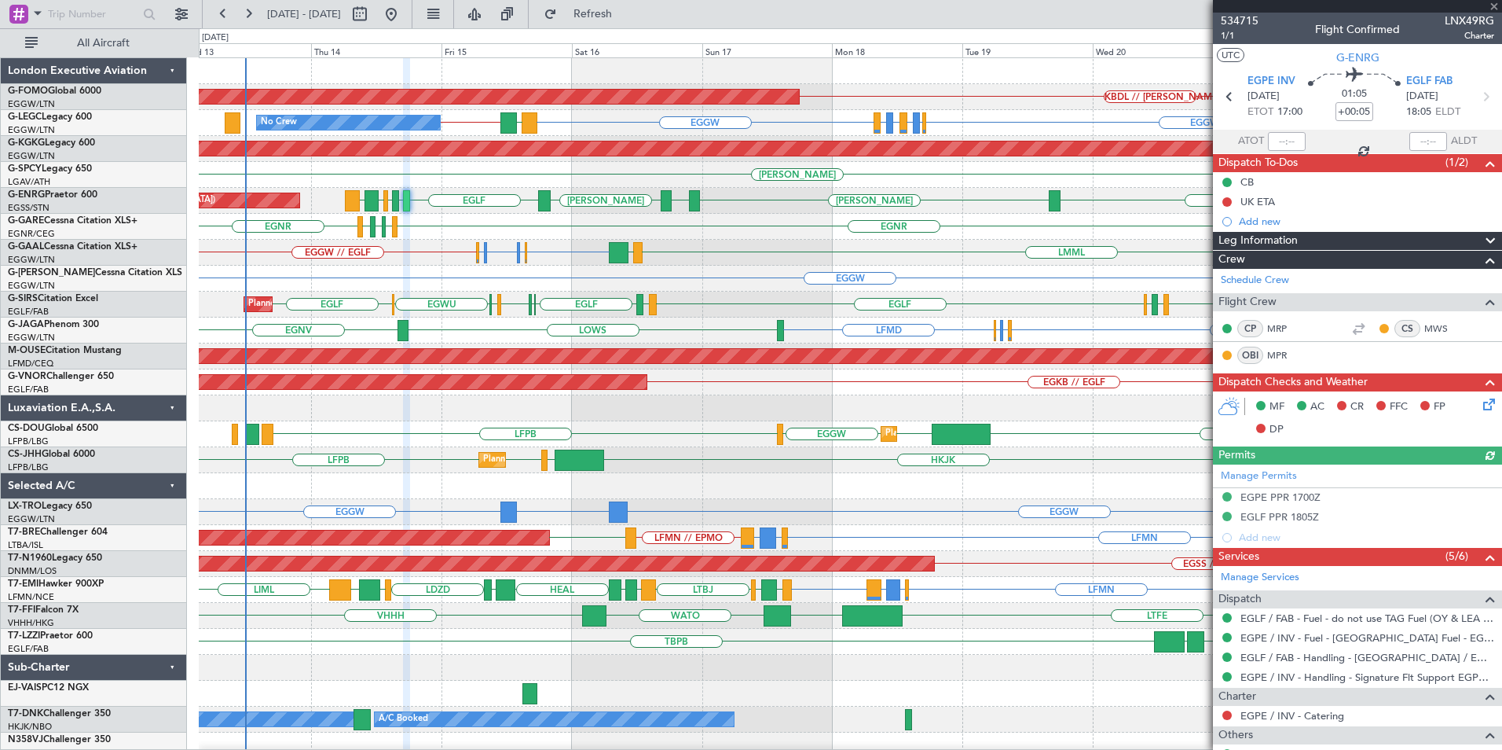
click at [748, 260] on div "KBDL // KACK Planned Maint Windsor Locks (Bradley Intl) EGGW EGLF or EGGW EGPE …" at bounding box center [850, 408] width 1303 height 700
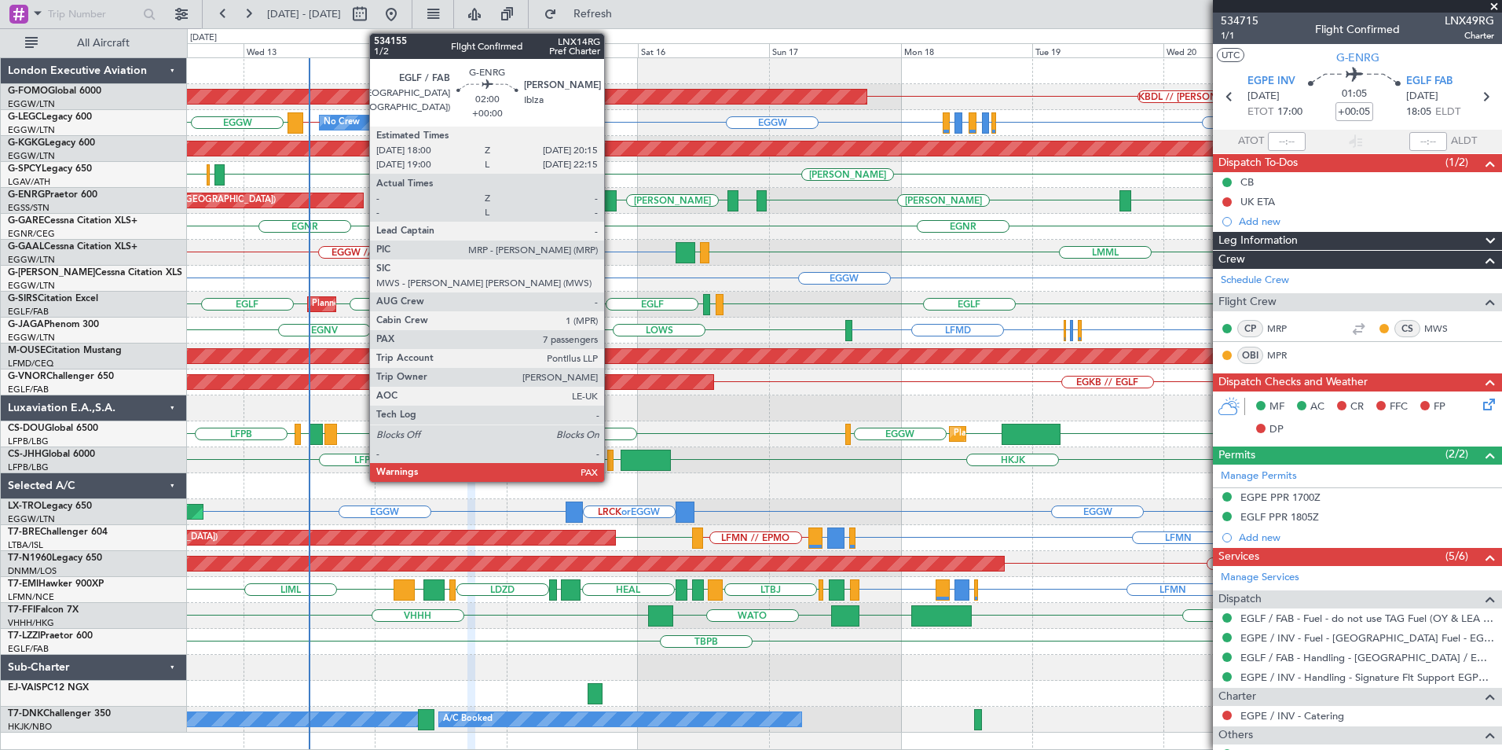
click at [611, 200] on div at bounding box center [610, 200] width 13 height 21
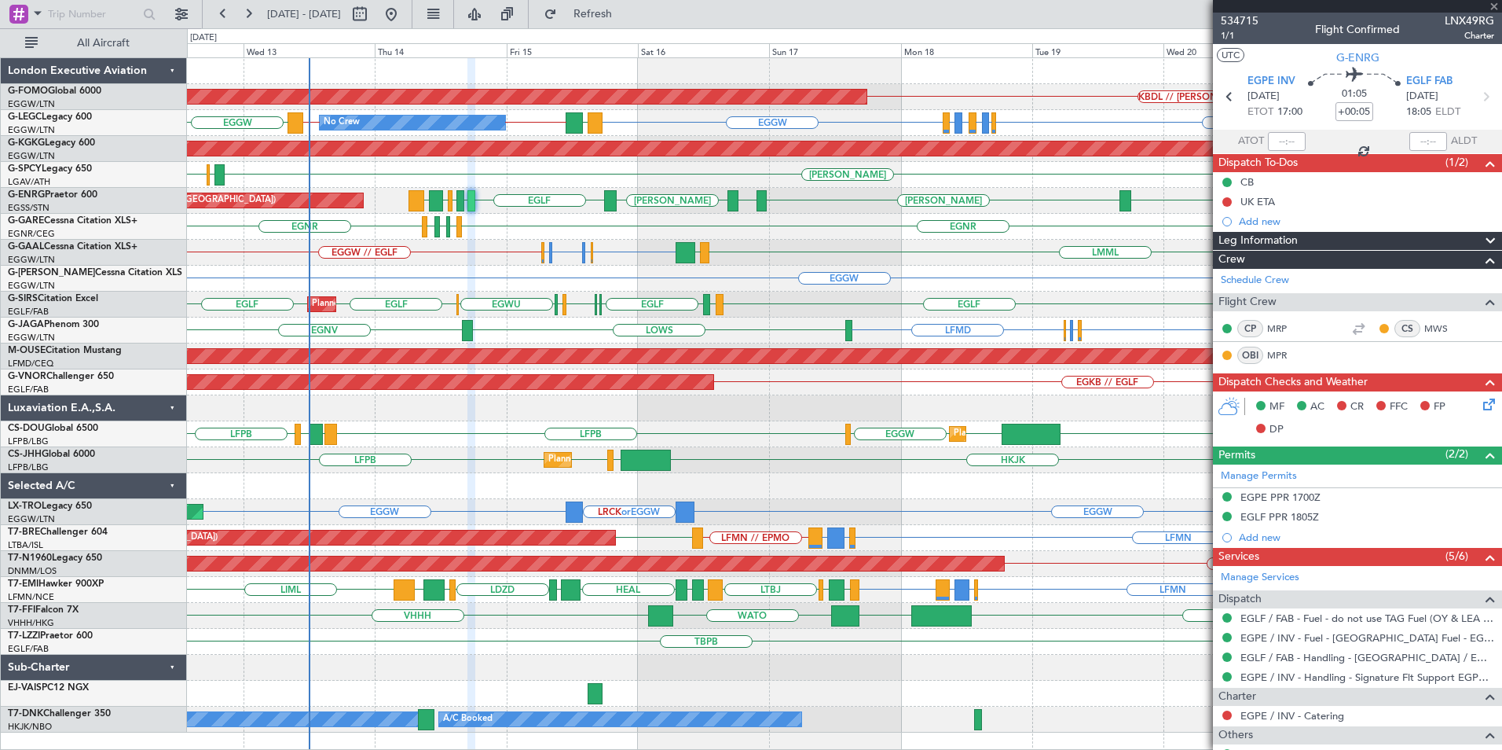
type input "7"
